Goal: Obtain resource: Download file/media

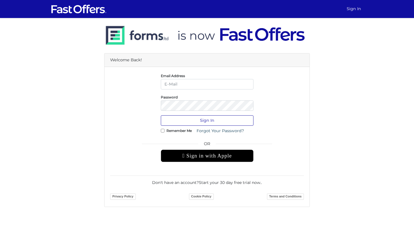
type input "jenelle@strata.ca"
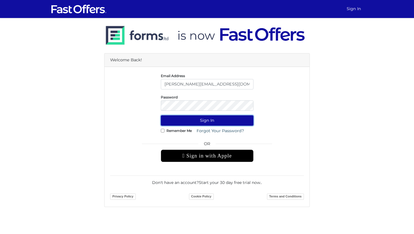
click at [217, 122] on button "Sign In" at bounding box center [207, 120] width 93 height 10
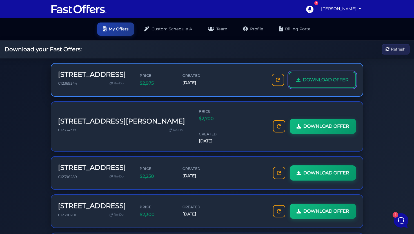
click at [333, 82] on span "DOWNLOAD OFFER" at bounding box center [326, 79] width 46 height 7
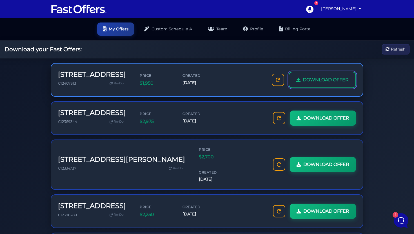
click at [316, 81] on span "DOWNLOAD OFFER" at bounding box center [326, 79] width 46 height 7
